Goal: Check status: Check status

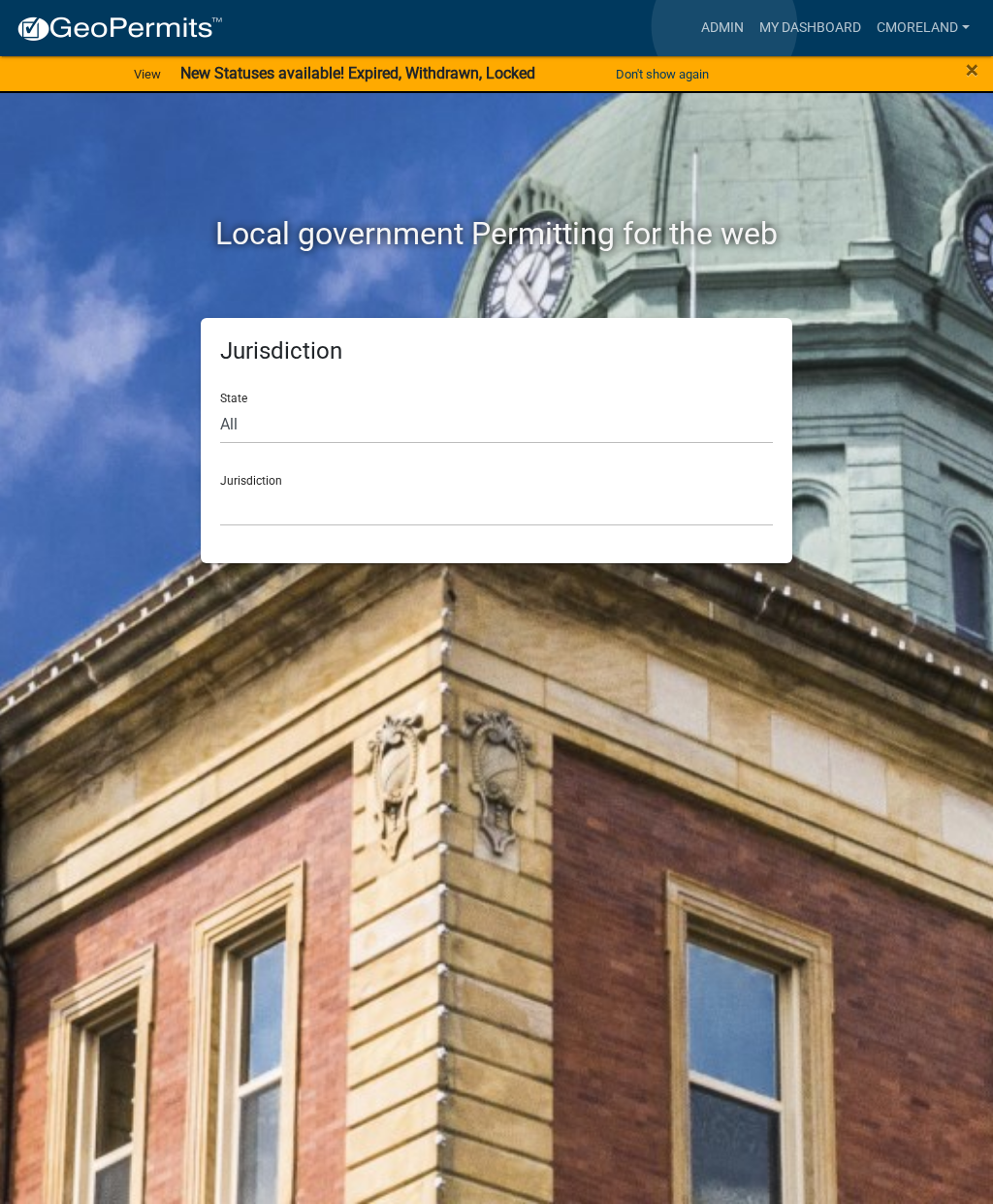
click at [726, 26] on link "Admin" at bounding box center [723, 28] width 58 height 37
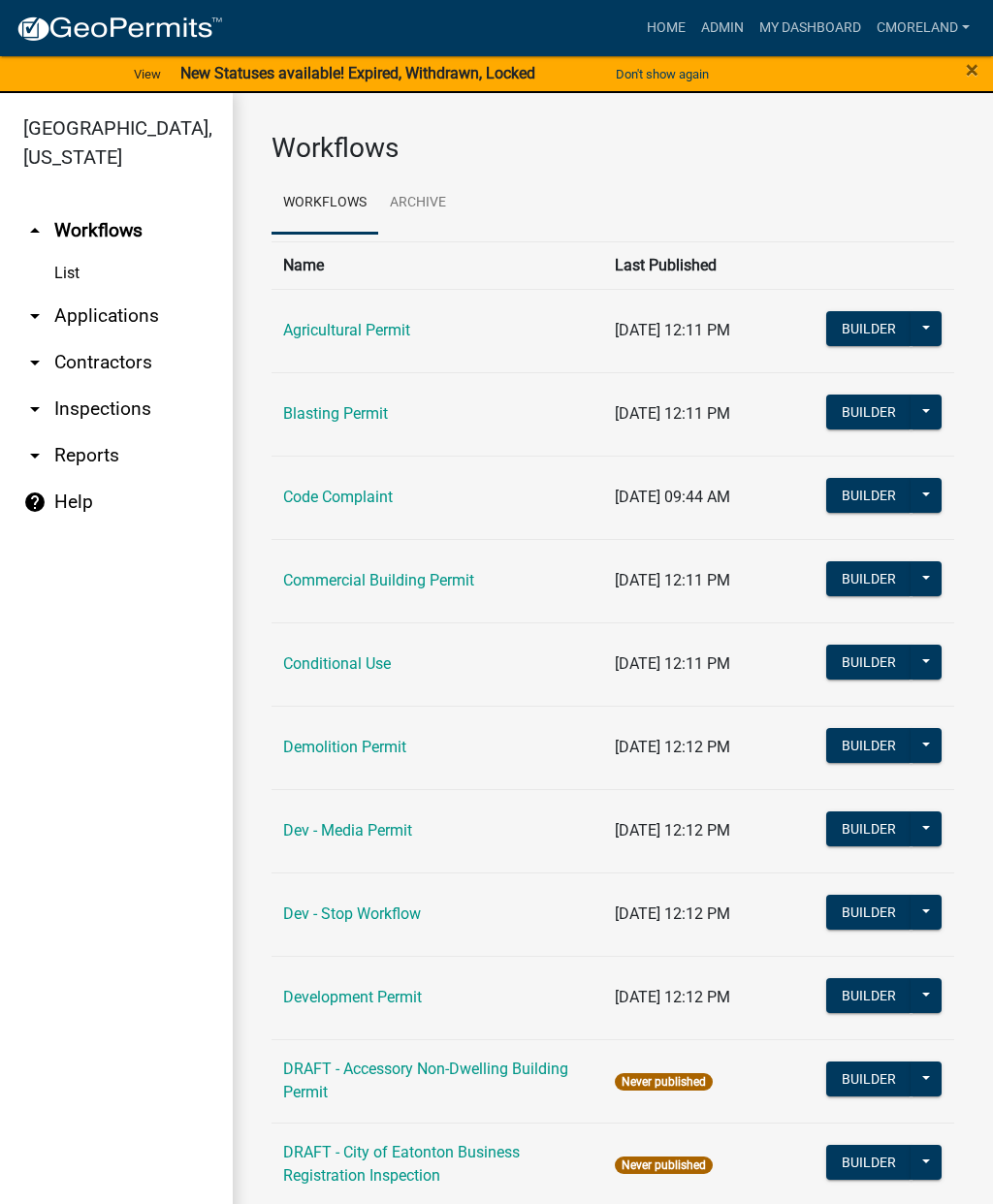
click at [112, 408] on link "arrow_drop_down Inspections" at bounding box center [116, 409] width 233 height 47
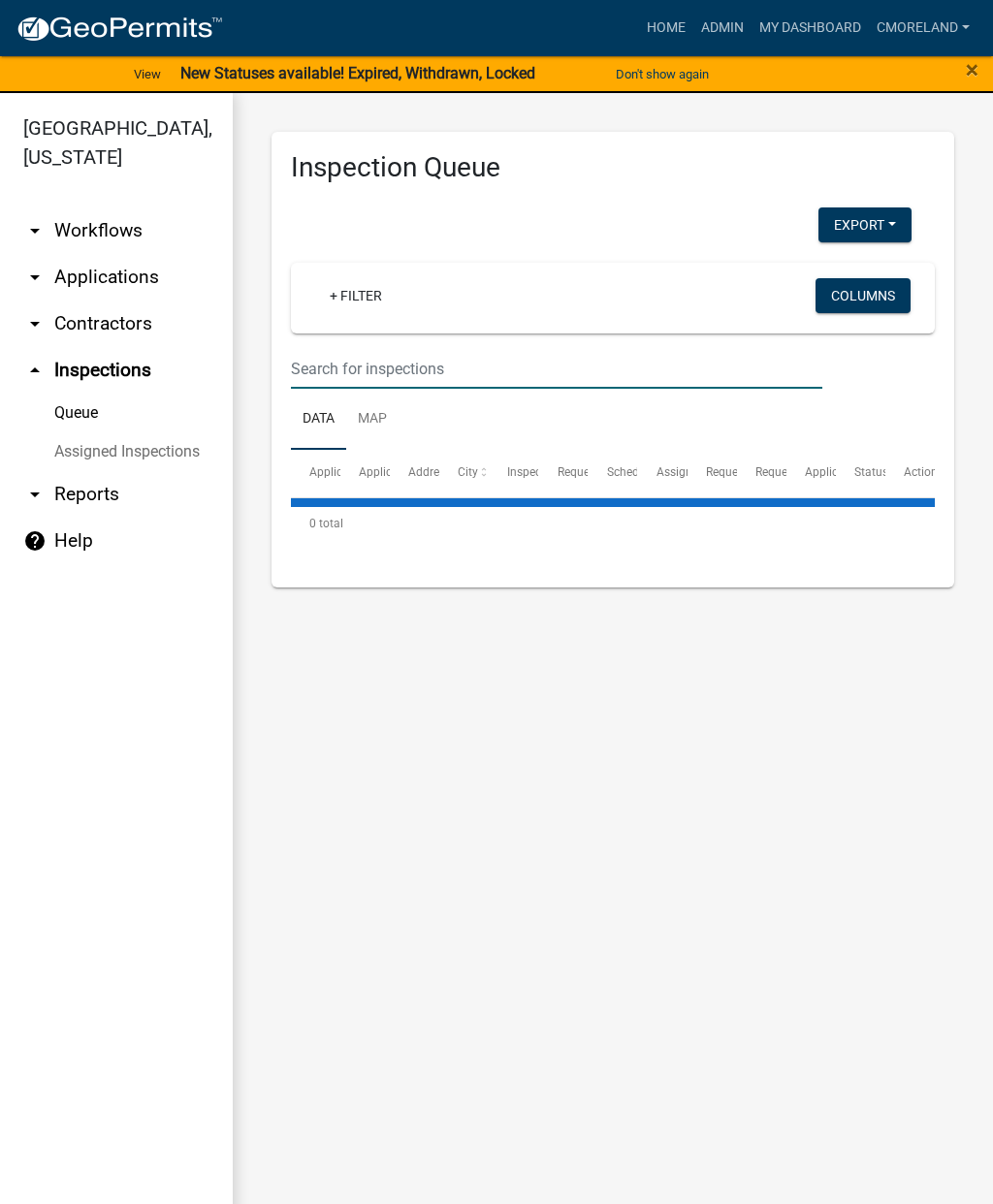
click at [345, 351] on input "text" at bounding box center [556, 368] width 531 height 40
select select "2: 50"
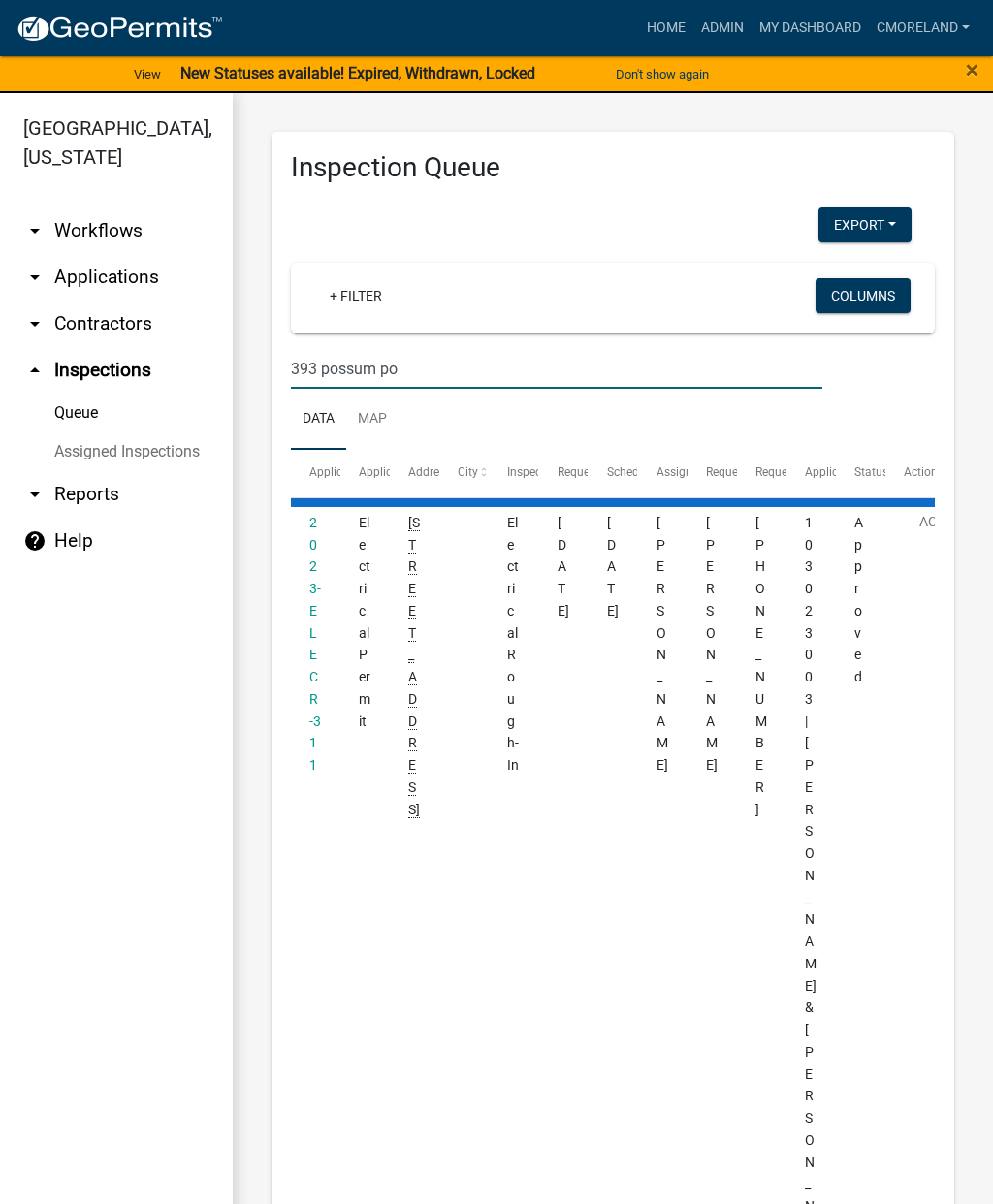
type input "393 possum poi"
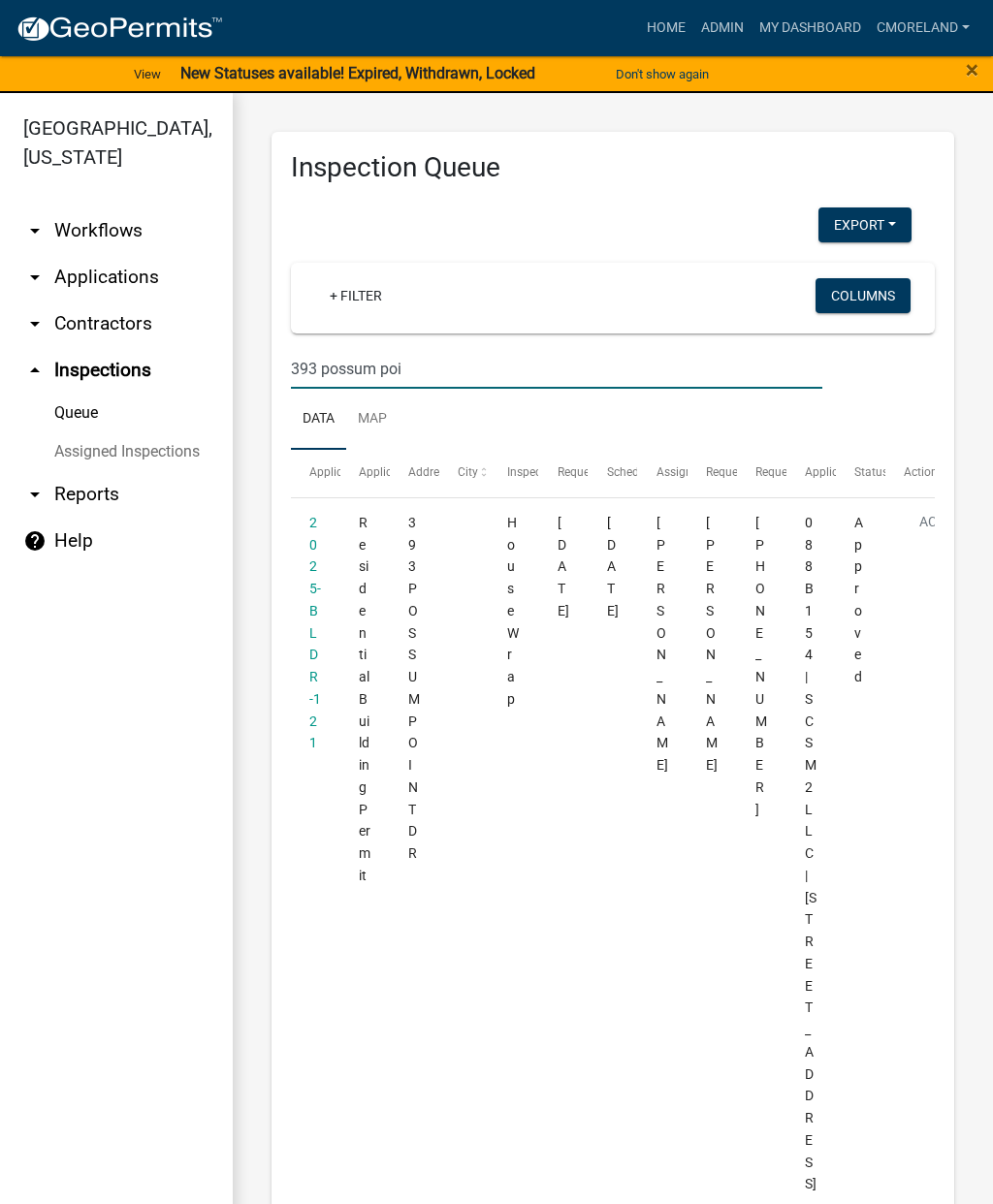
select select "2: 50"
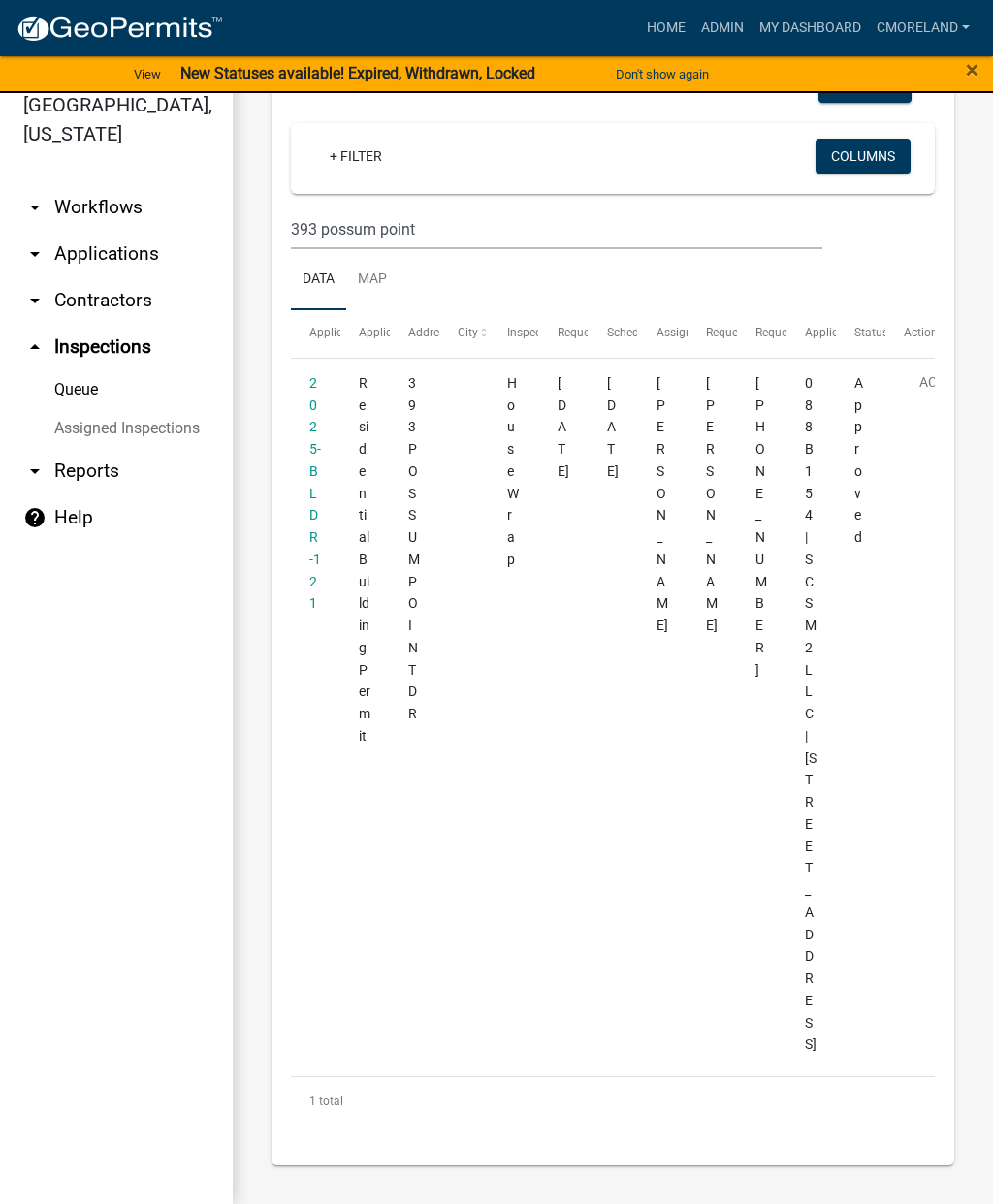
scroll to position [134, 0]
click at [444, 209] on input "393 possum point" at bounding box center [556, 229] width 531 height 40
type input "3"
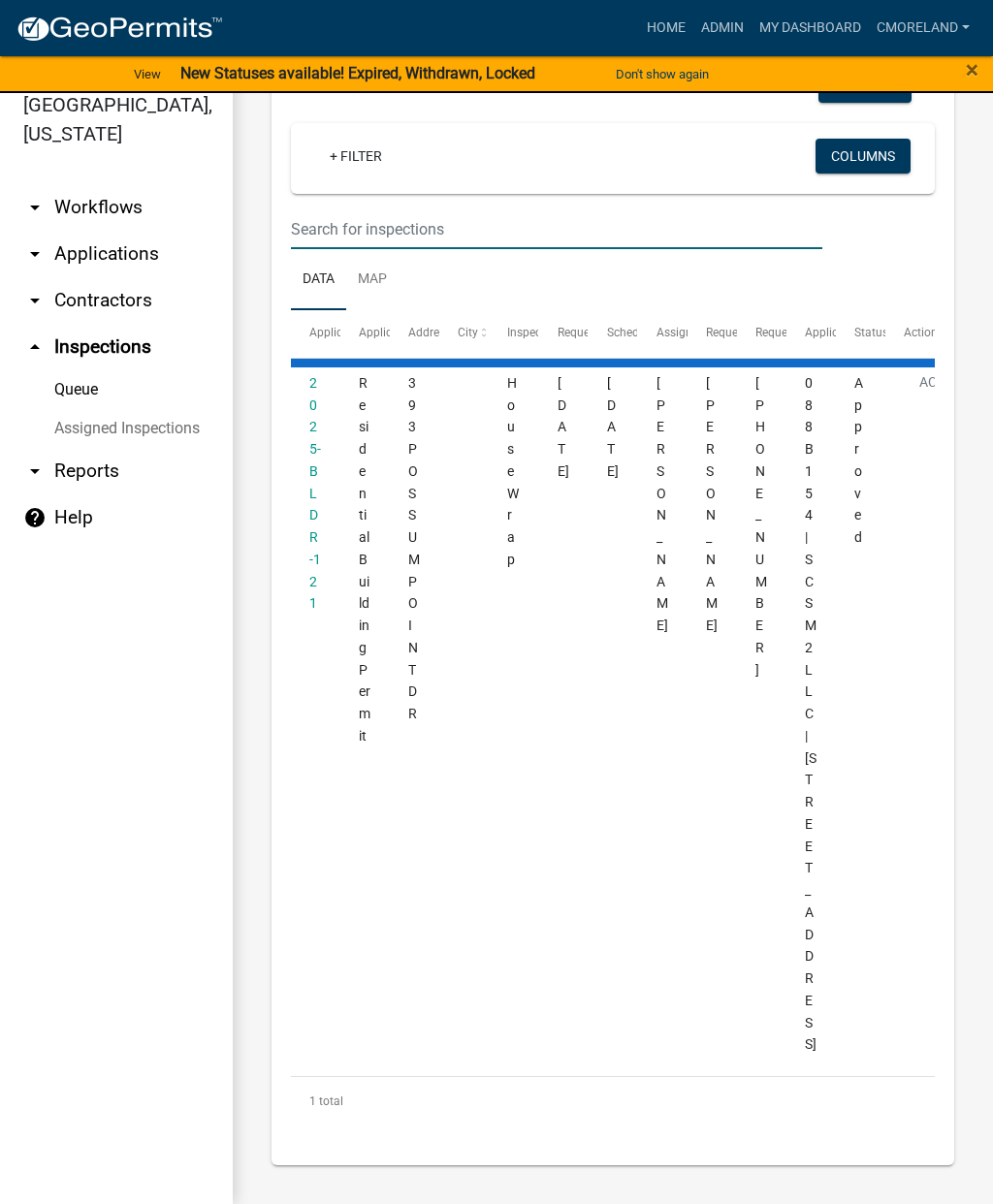
type input "2"
select select "2: 50"
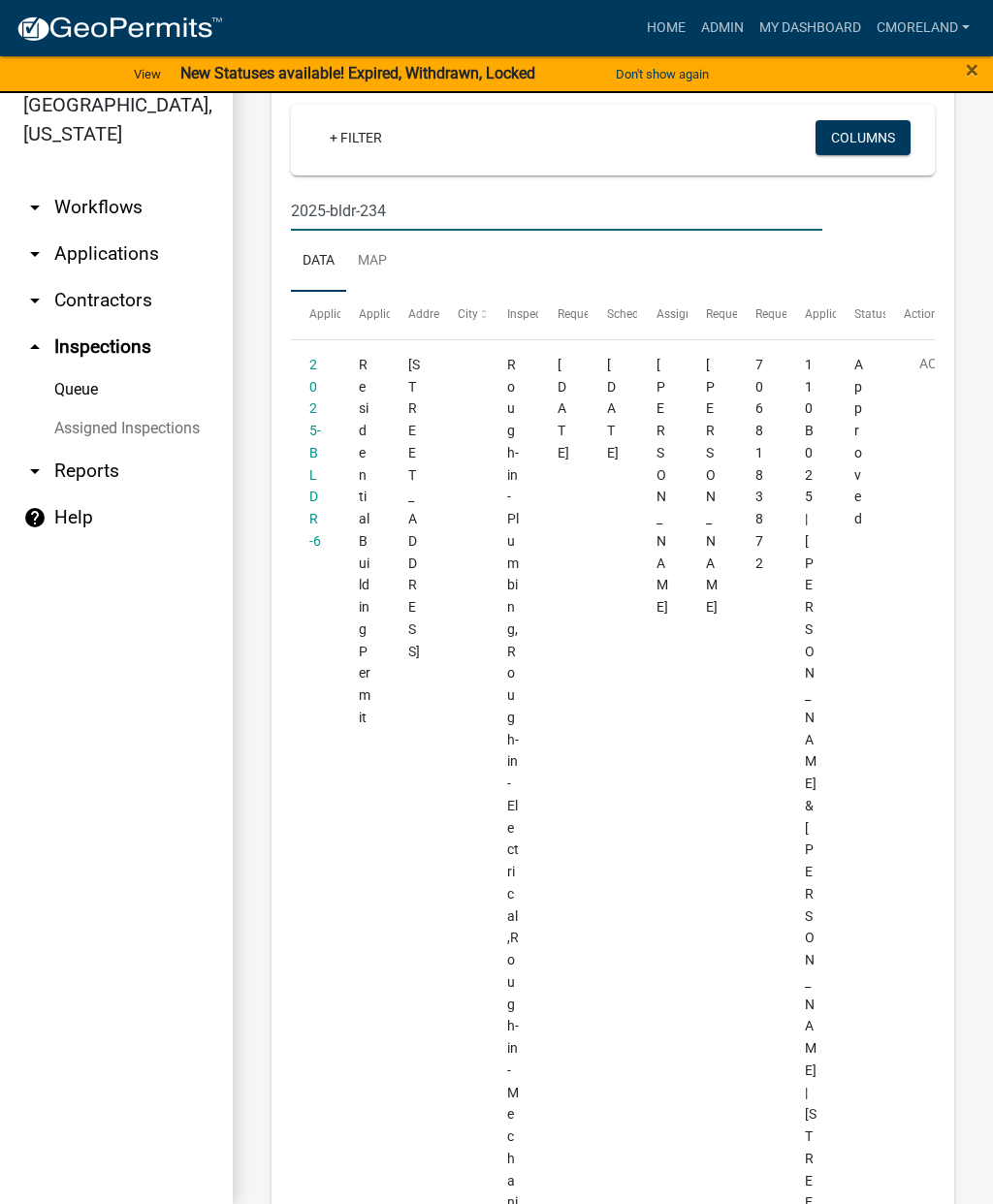
scroll to position [0, 0]
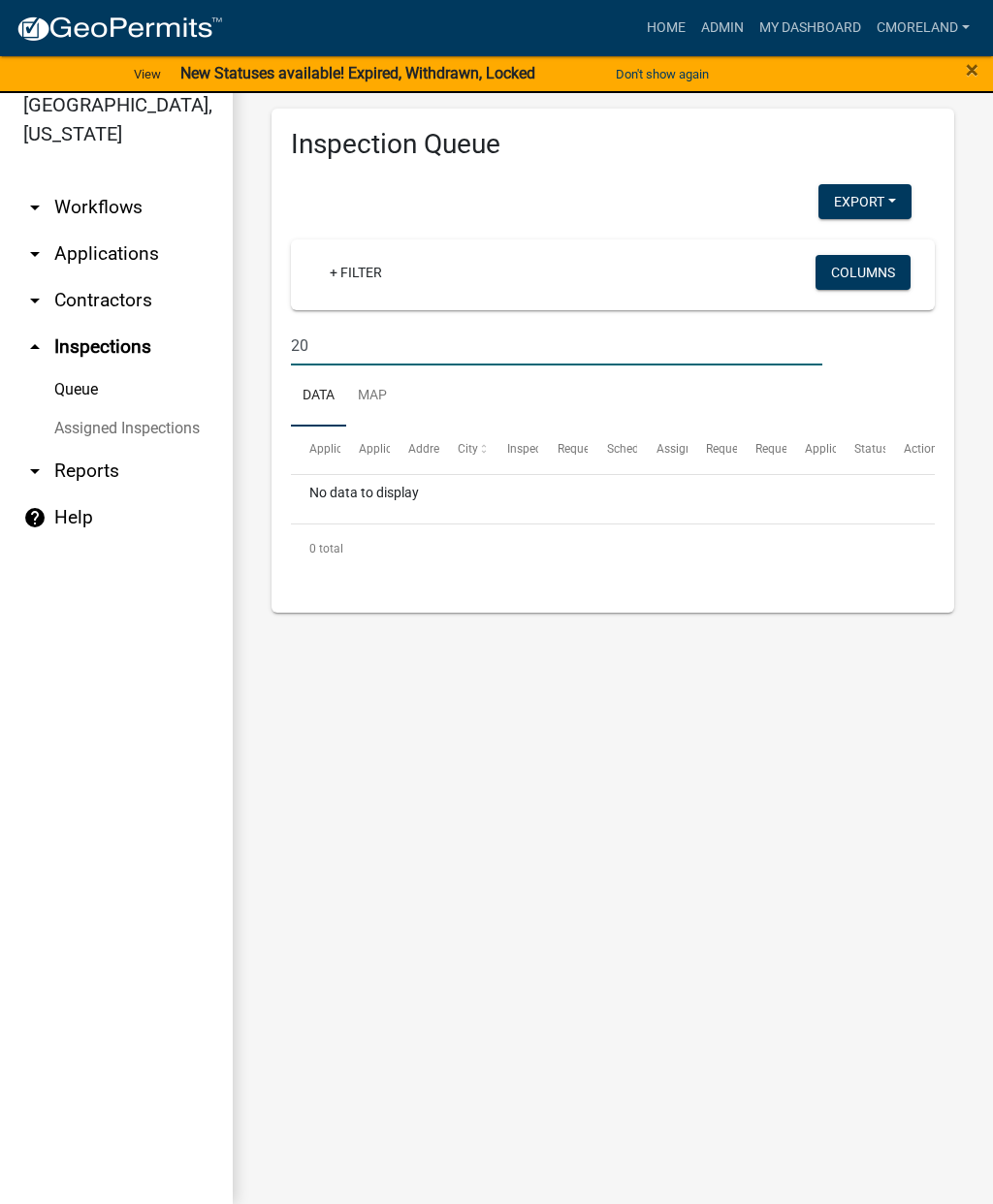
type input "2"
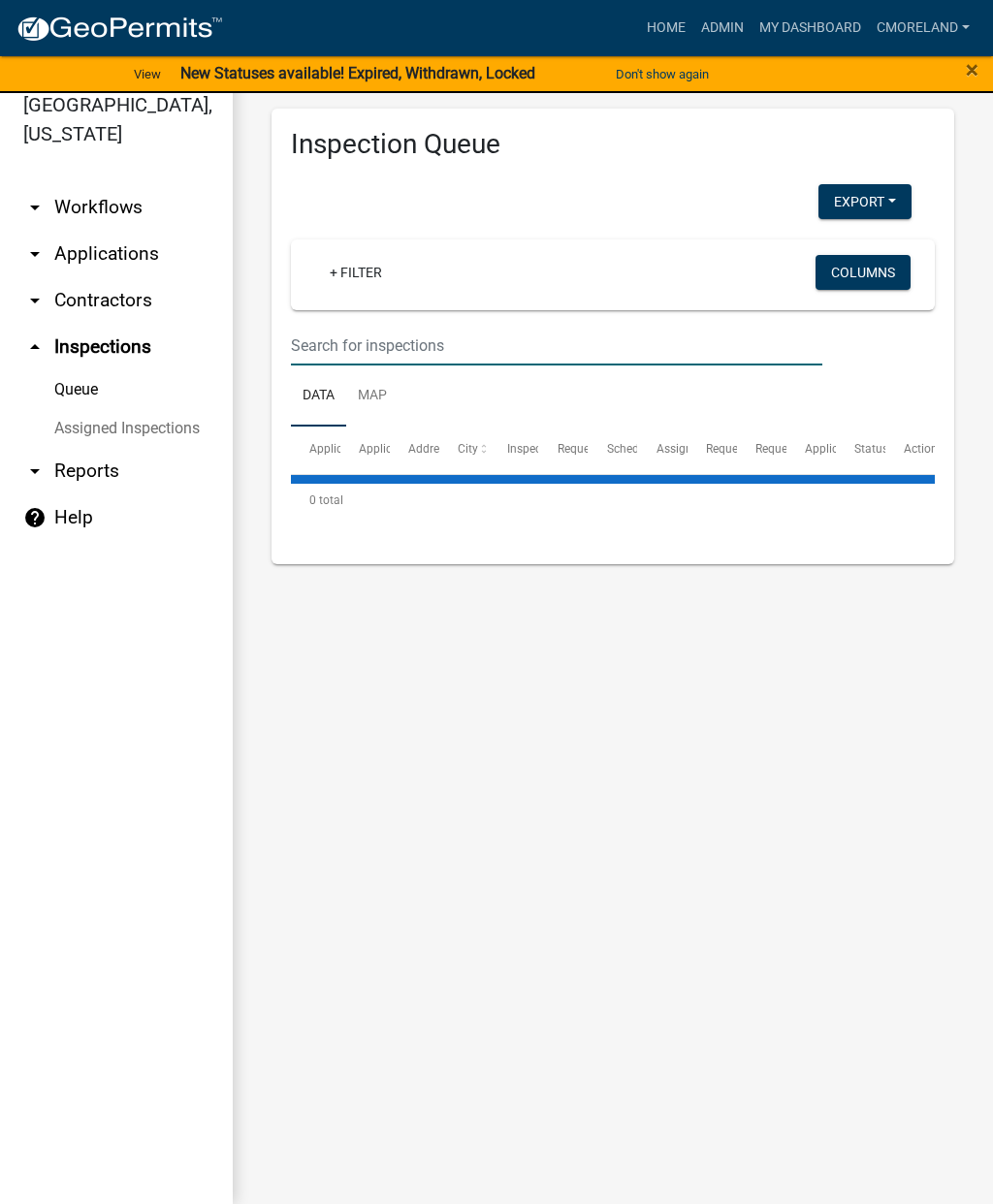
click at [106, 256] on link "arrow_drop_down Applications" at bounding box center [116, 254] width 233 height 47
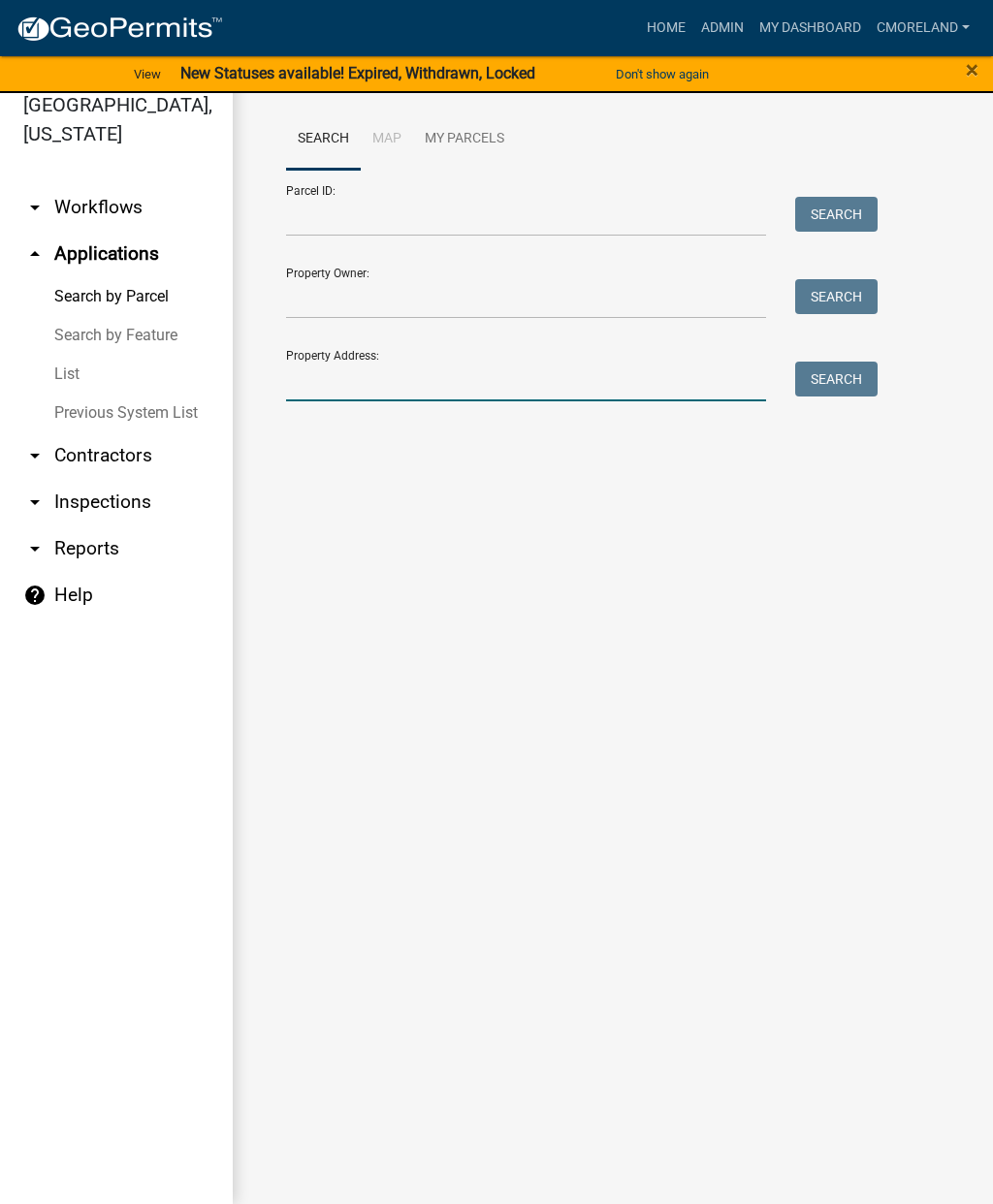
click at [327, 379] on input "Property Address:" at bounding box center [526, 381] width 480 height 40
type input "393 possum point"
click at [842, 389] on button "Search" at bounding box center [836, 379] width 83 height 35
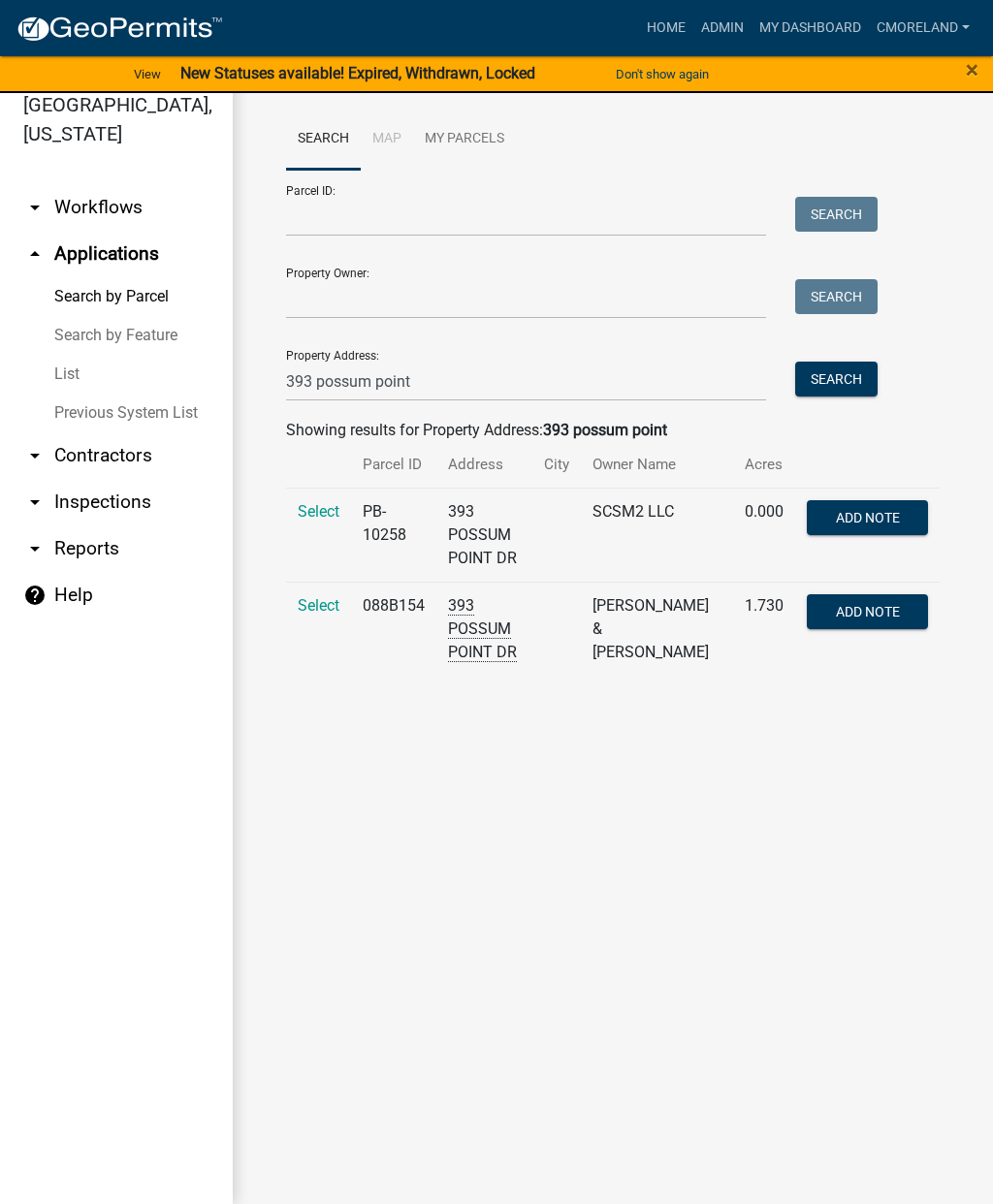
click at [309, 610] on span "Select" at bounding box center [319, 605] width 42 height 19
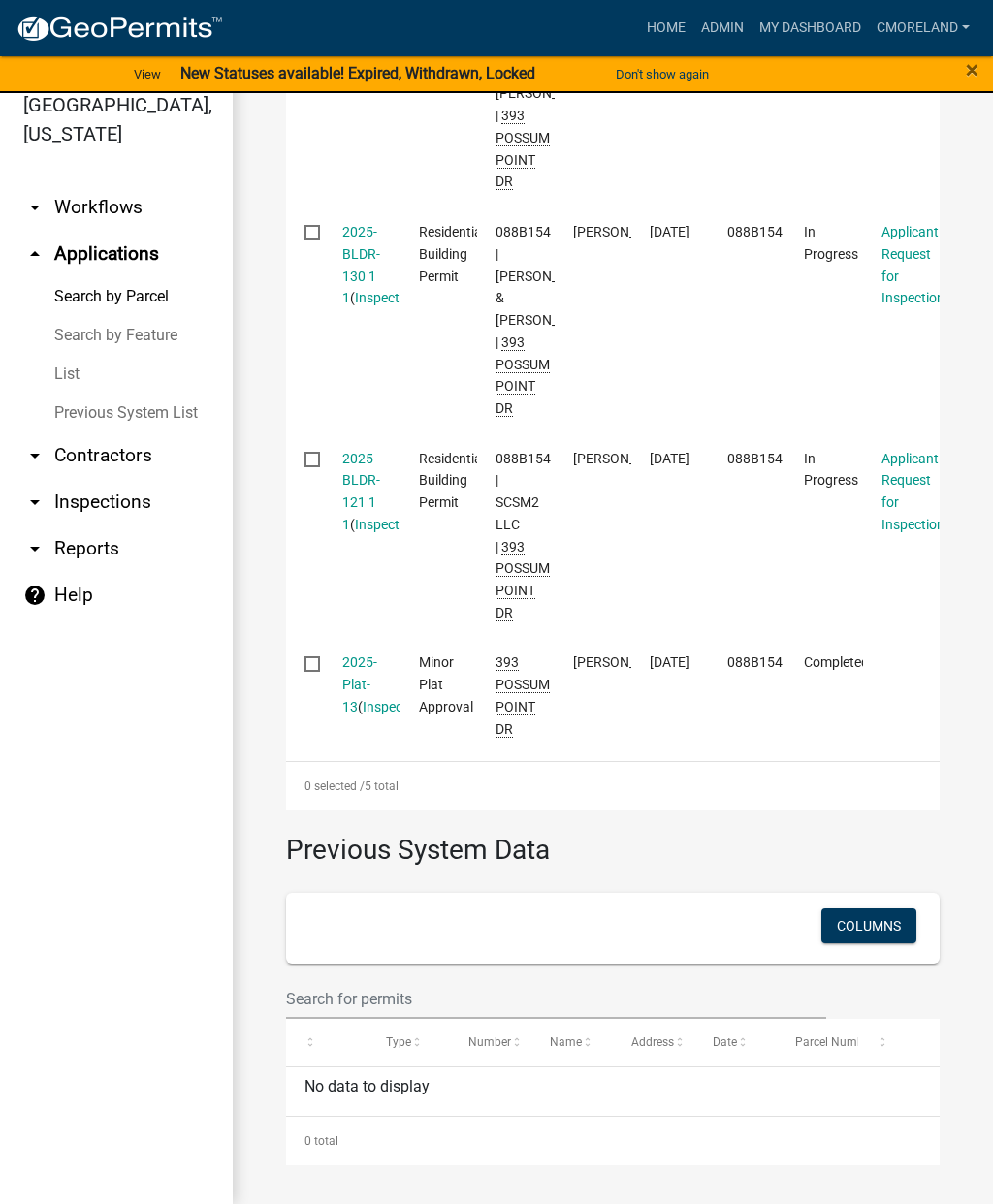
scroll to position [1184, 0]
click at [358, 492] on link "2025-BLDR-121 1 1" at bounding box center [361, 492] width 38 height 82
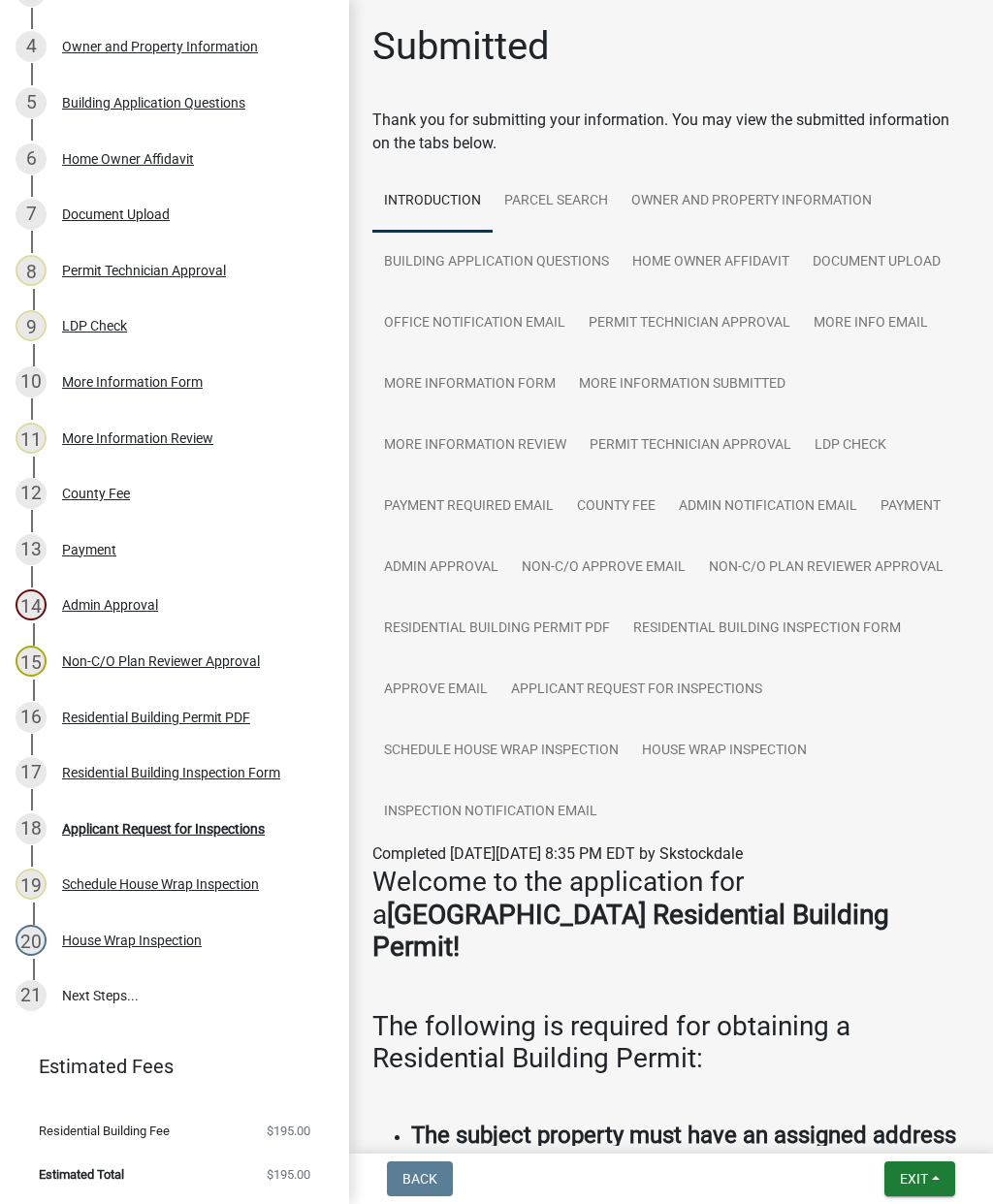
scroll to position [475, 0]
click at [117, 200] on div "7 Document Upload" at bounding box center [167, 215] width 303 height 31
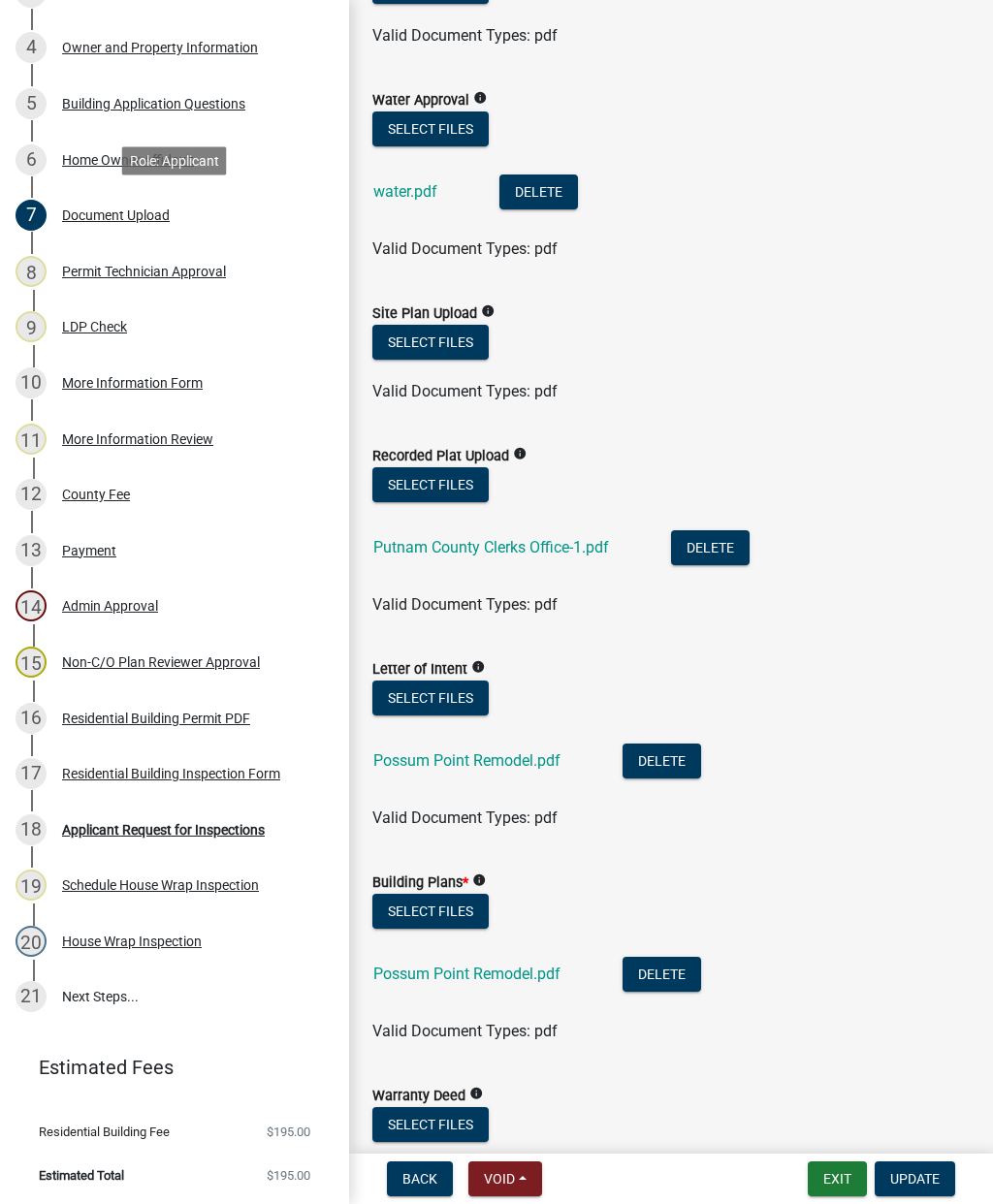
scroll to position [400, 0]
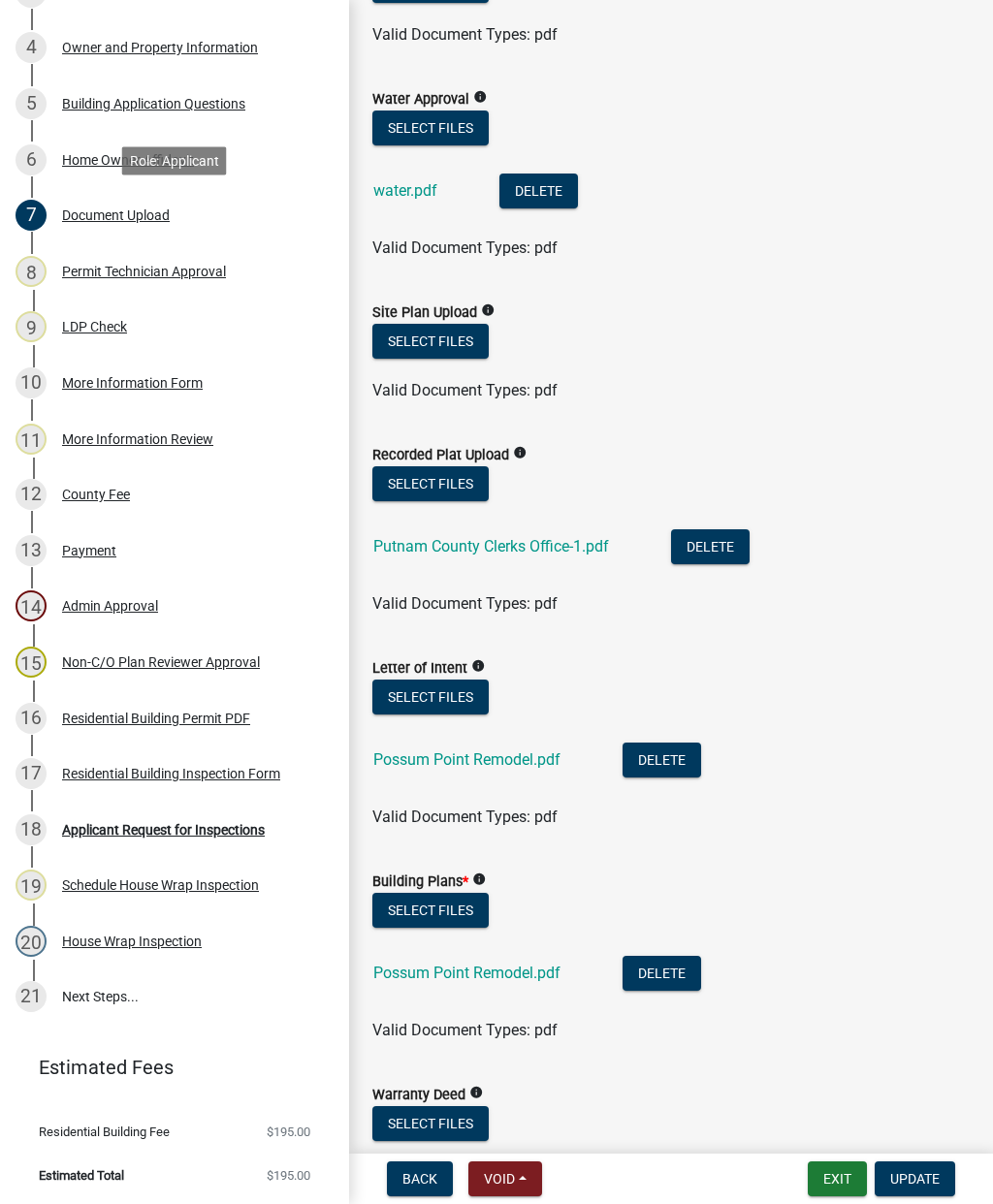
click at [495, 971] on link "Possum Point Remodel.pdf" at bounding box center [467, 972] width 187 height 19
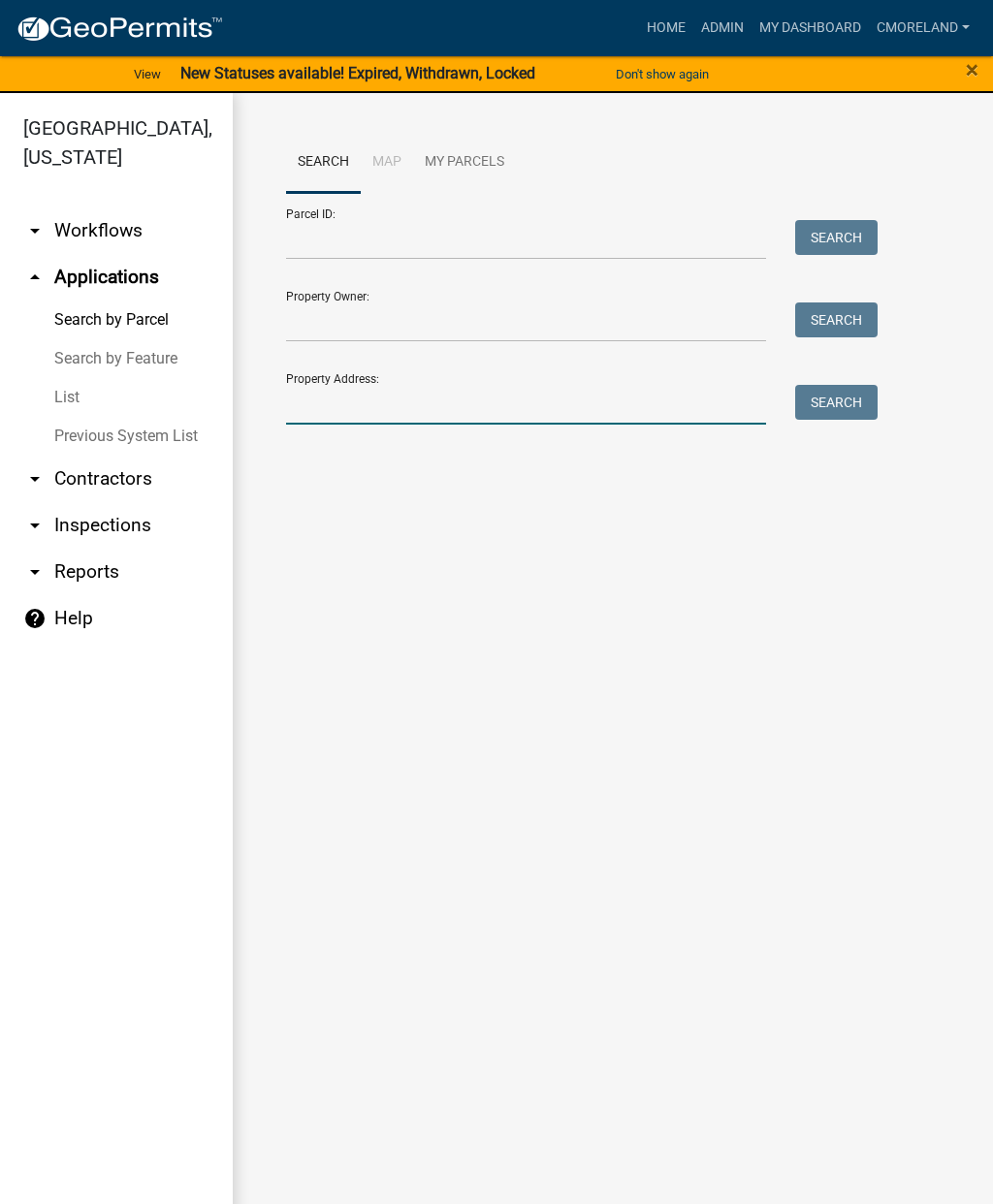
click at [342, 395] on input "Property Address:" at bounding box center [526, 404] width 480 height 40
type input "393 possum point"
click at [847, 411] on button "Search" at bounding box center [836, 402] width 83 height 35
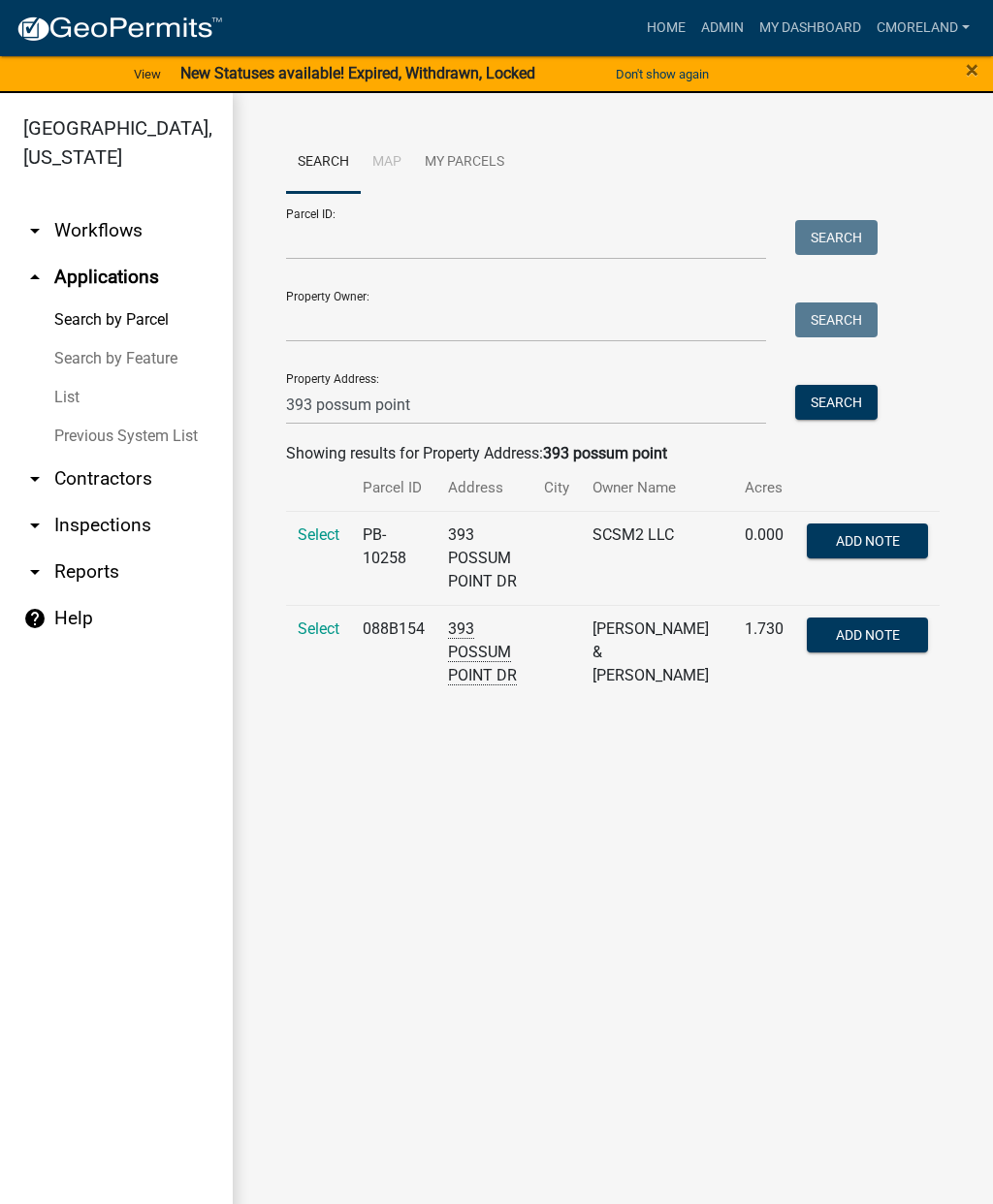
click at [320, 636] on span "Select" at bounding box center [319, 628] width 42 height 19
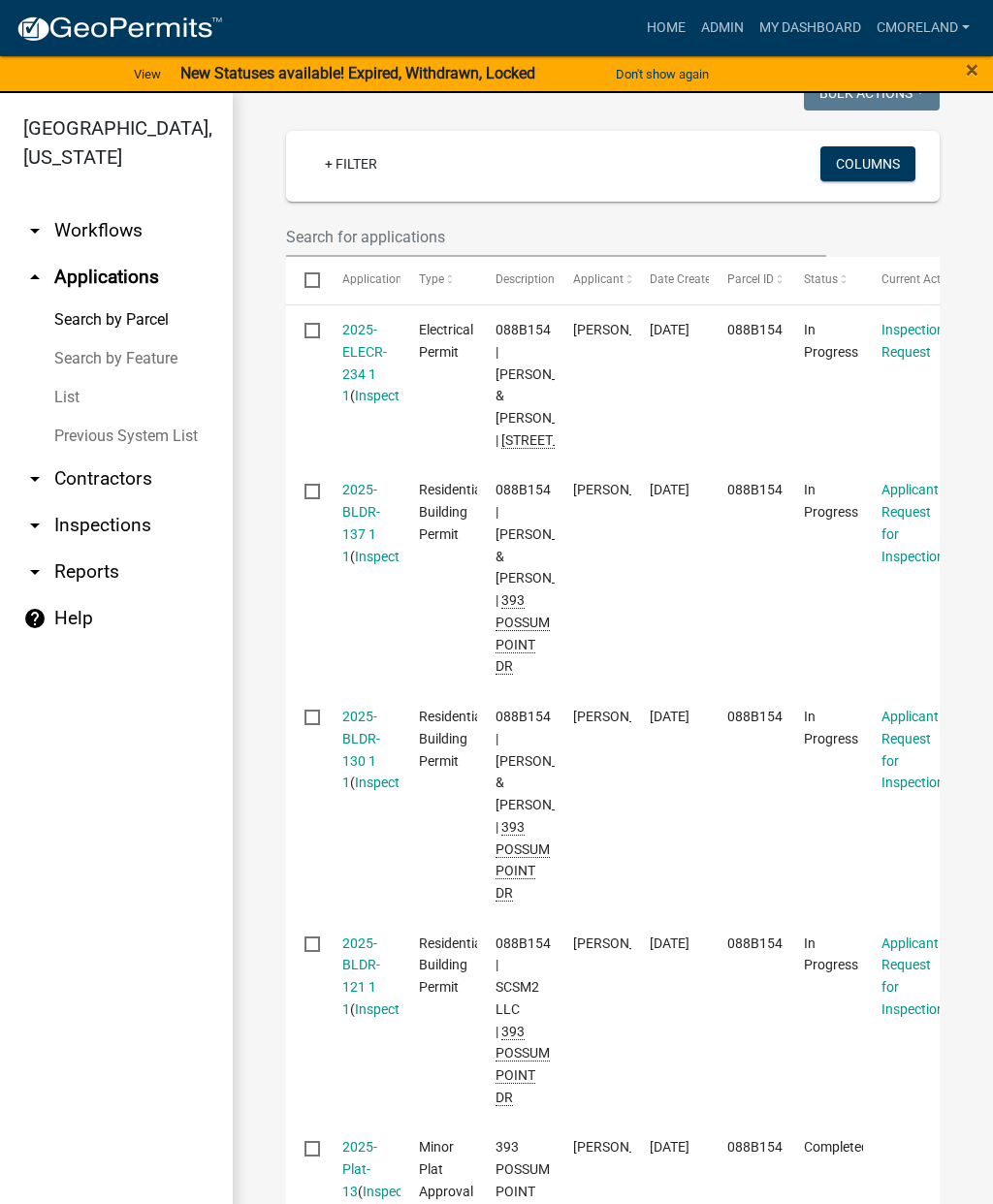
scroll to position [581, 0]
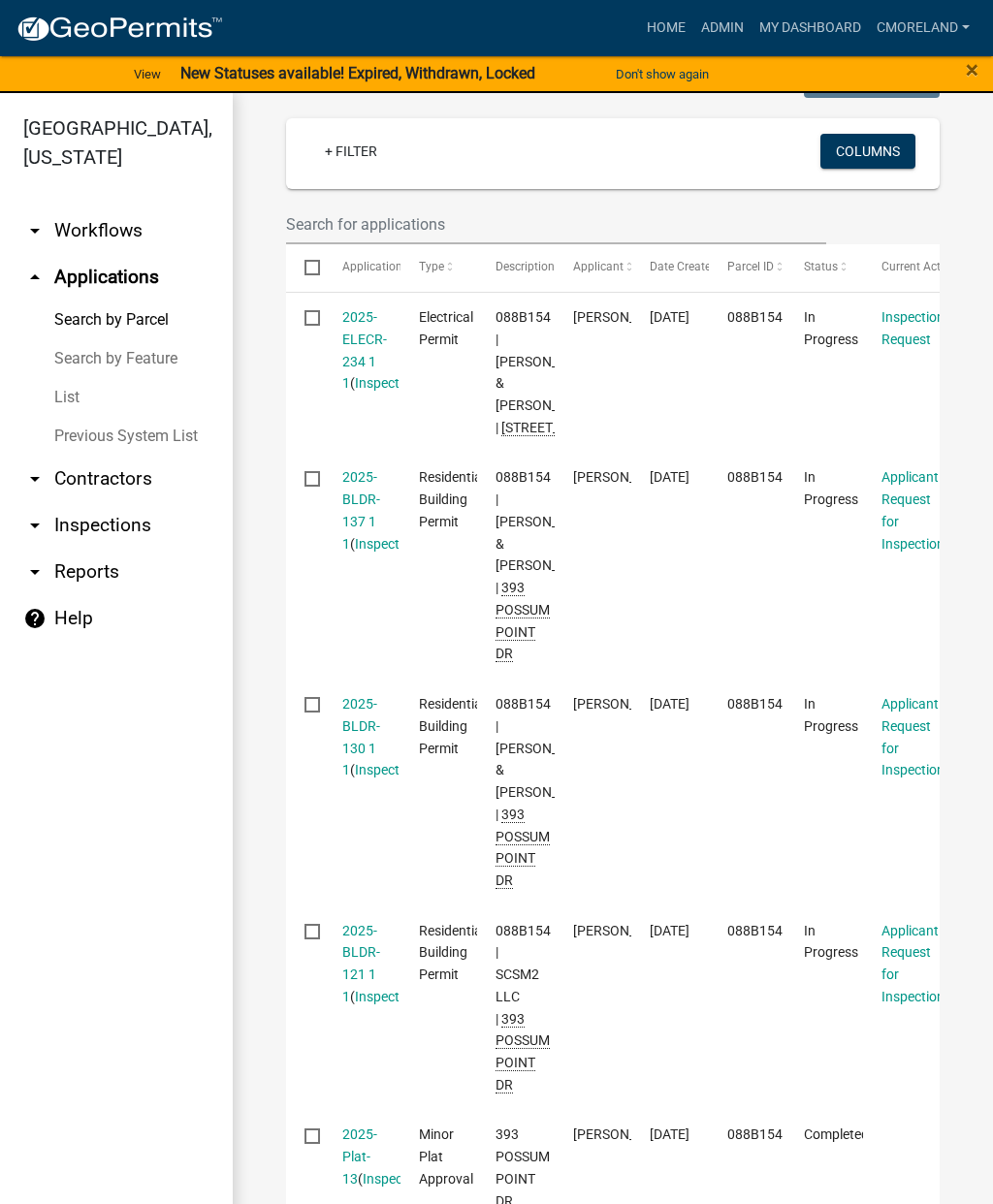
click at [363, 550] on link "2025-BLDR-137 1 1" at bounding box center [361, 510] width 38 height 82
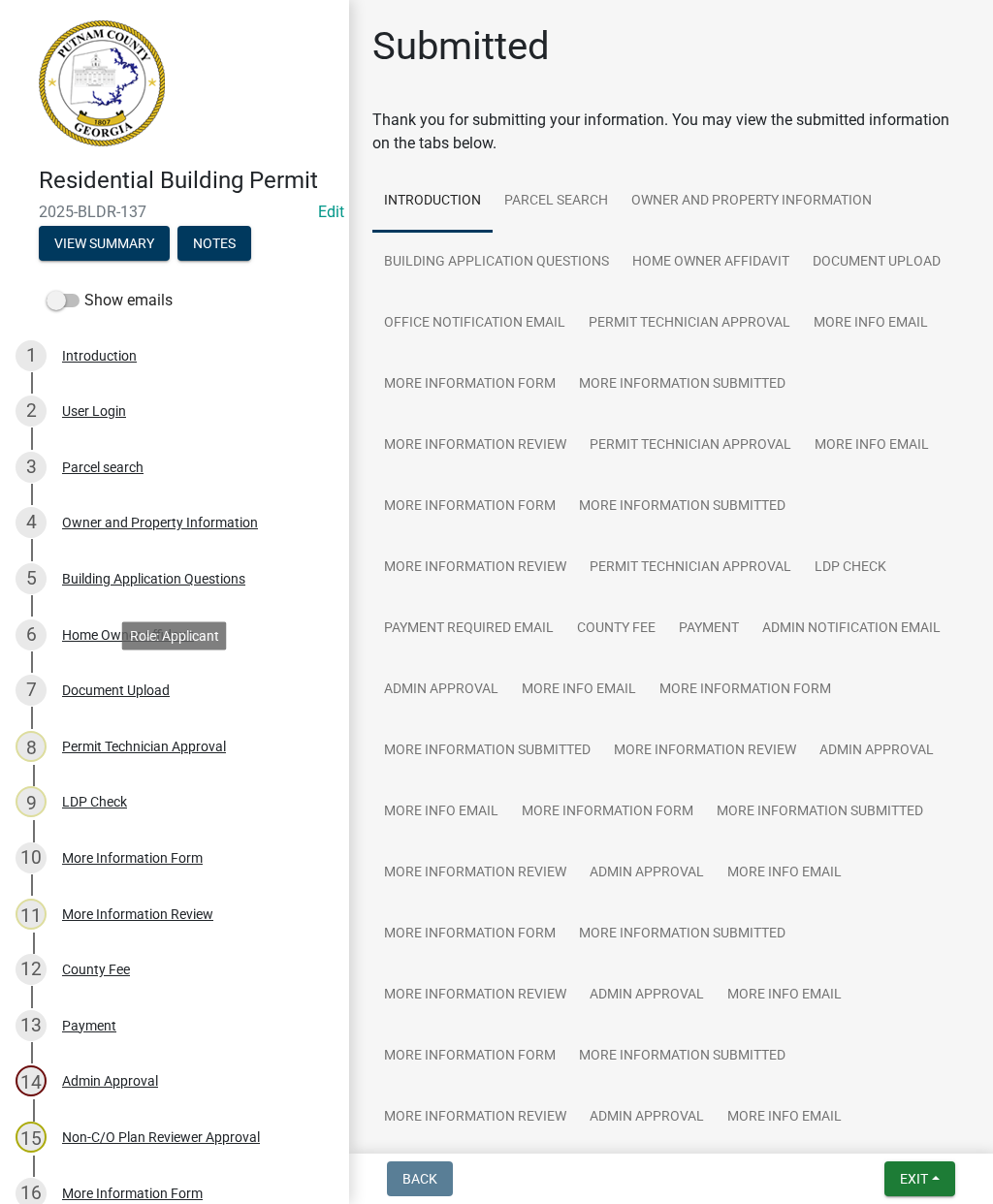
click at [135, 695] on div "Document Upload" at bounding box center [116, 691] width 107 height 14
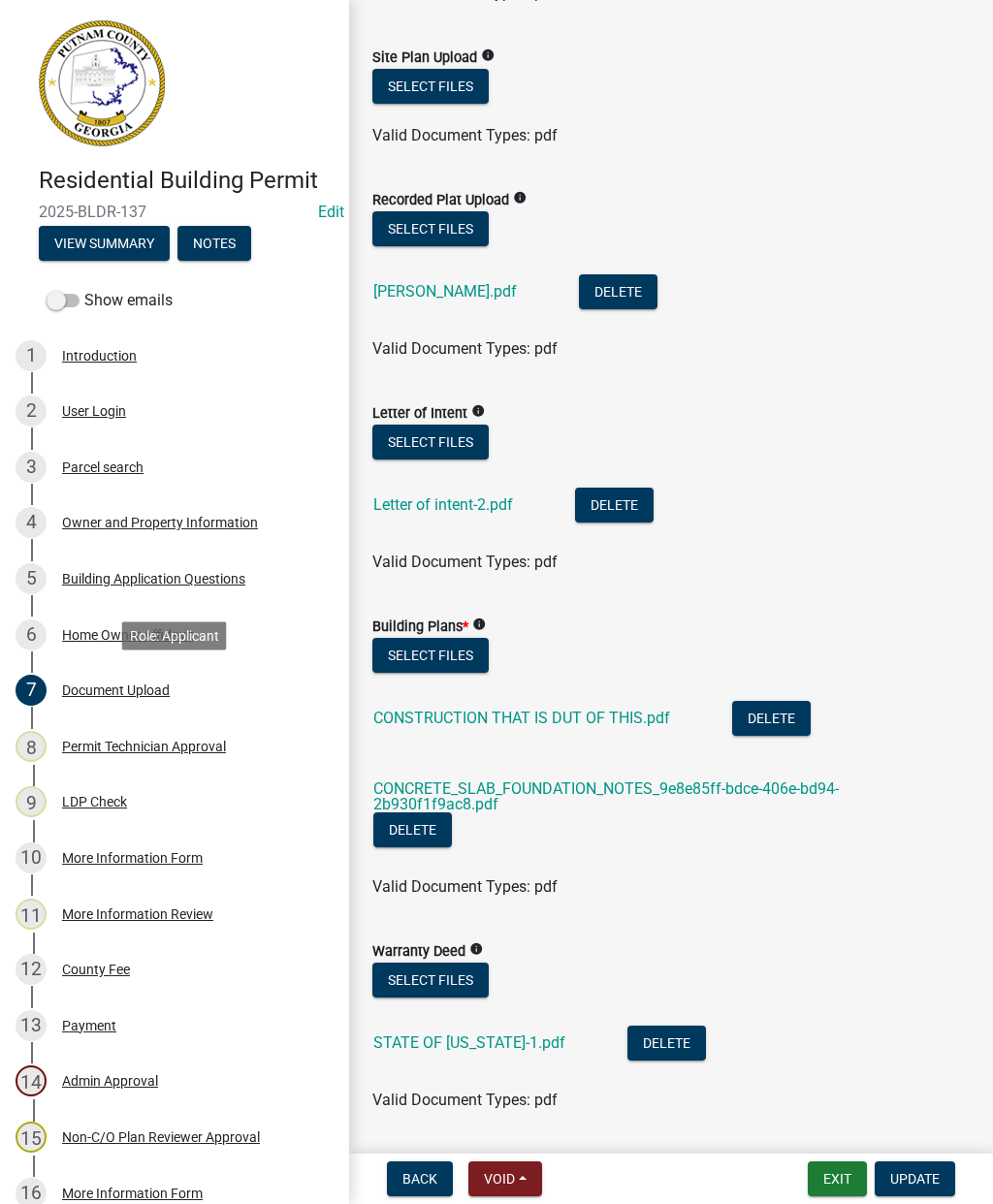
scroll to position [658, 0]
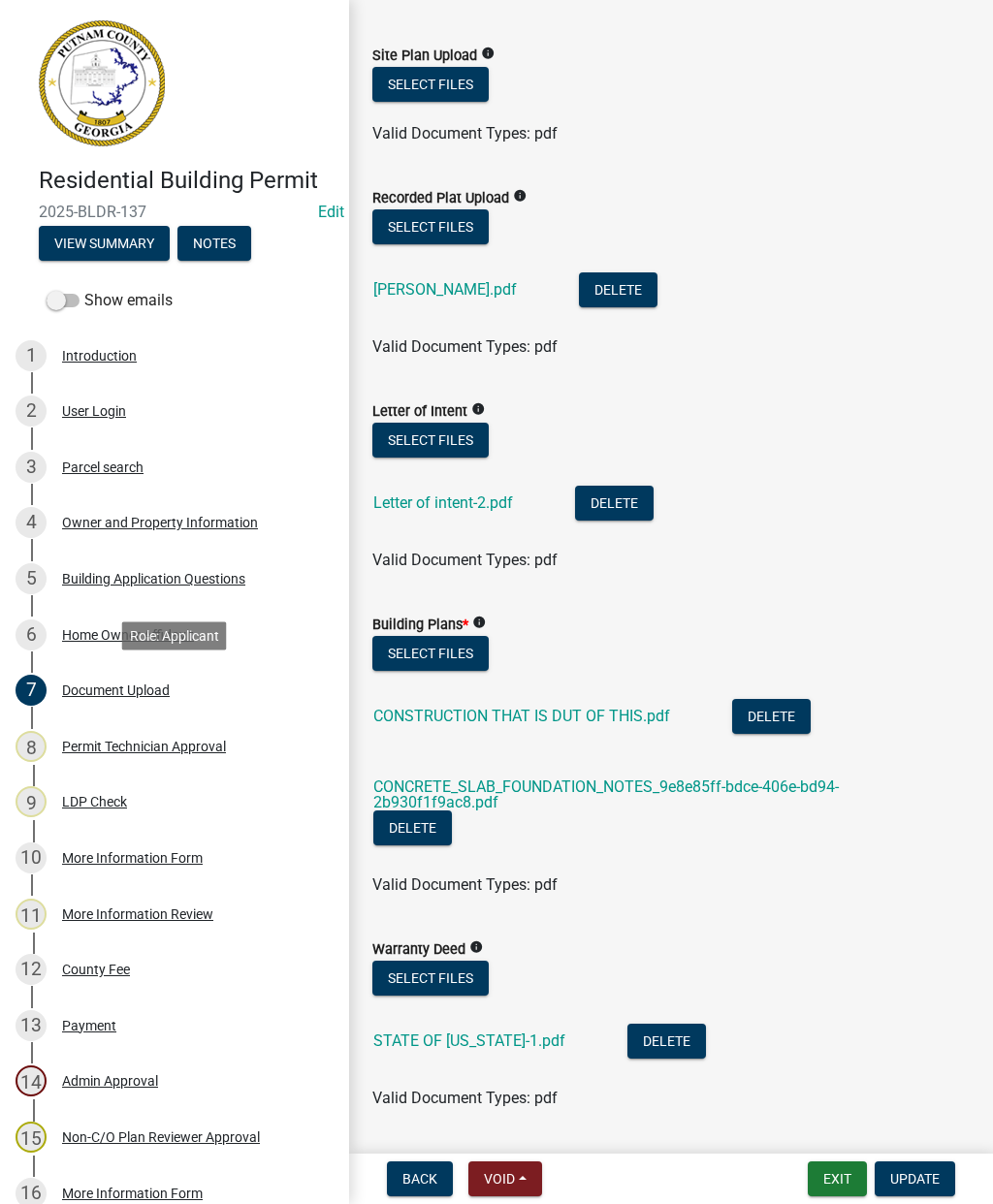
click at [555, 793] on link "CONCRETE_SLAB_FOUNDATION_NOTES_9e8e85ff-bdce-406e-bd94-2b930f1f9ac8.pdf" at bounding box center [606, 794] width 466 height 34
click at [550, 721] on link "CONSTRUCTION THAT IS DUT OF THIS.pdf" at bounding box center [521, 716] width 297 height 19
